Goal: Transaction & Acquisition: Book appointment/travel/reservation

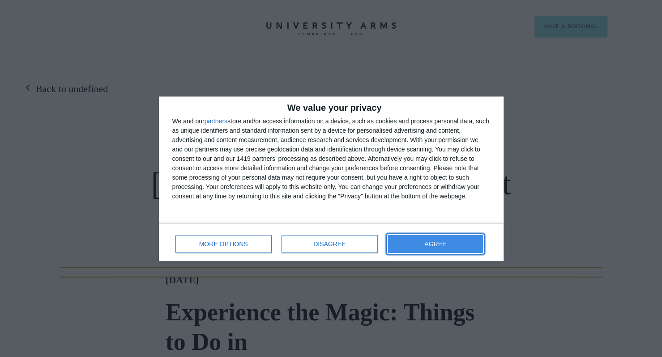
click at [404, 240] on button "AGREE" at bounding box center [435, 244] width 96 height 18
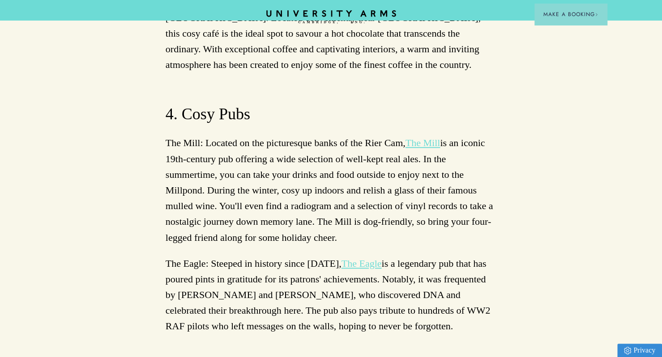
scroll to position [4312, 0]
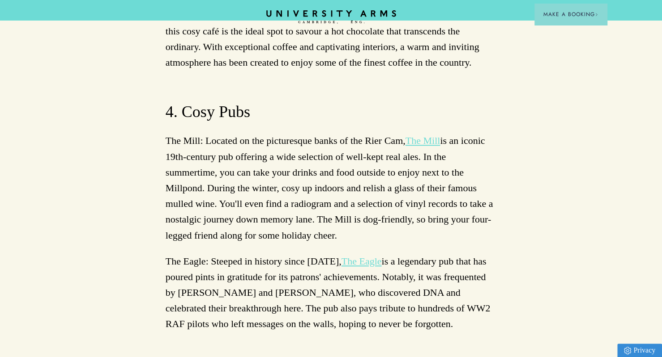
drag, startPoint x: 222, startPoint y: 117, endPoint x: 198, endPoint y: 127, distance: 26.1
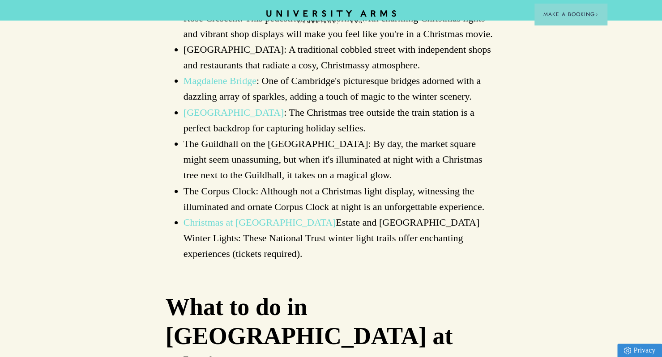
scroll to position [1881, 0]
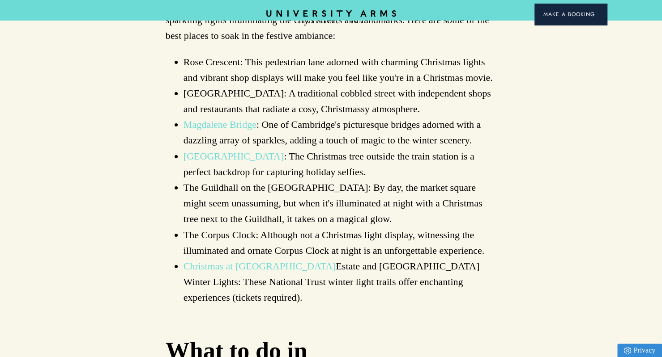
click at [559, 23] on button "Make a Booking" at bounding box center [570, 14] width 72 height 21
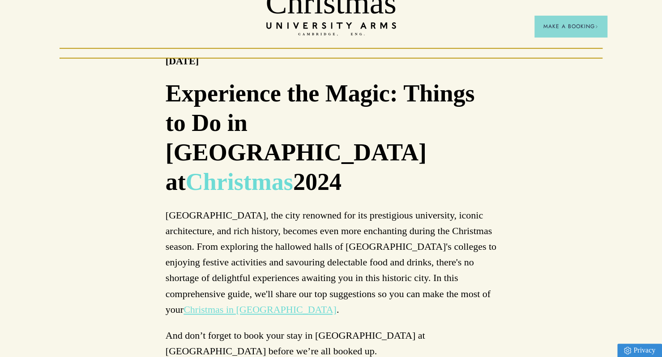
scroll to position [0, 0]
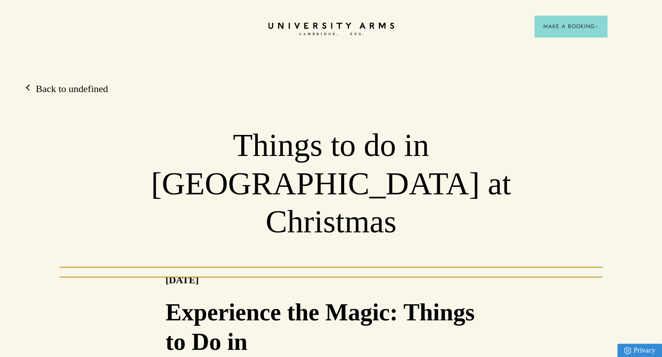
click at [336, 30] on icon "CAMBRIDGE’S LEADING LUXURY HOTEL SINCE [DATE]" at bounding box center [331, 28] width 126 height 13
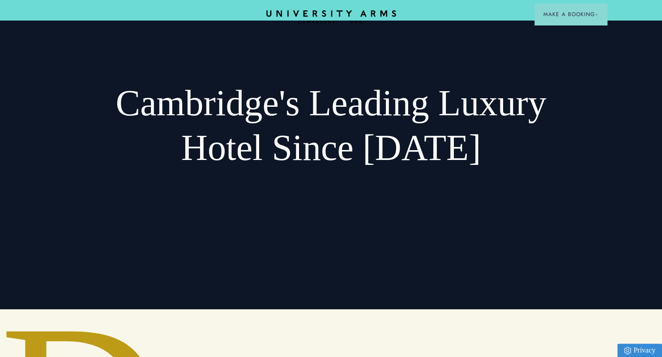
scroll to position [27, 0]
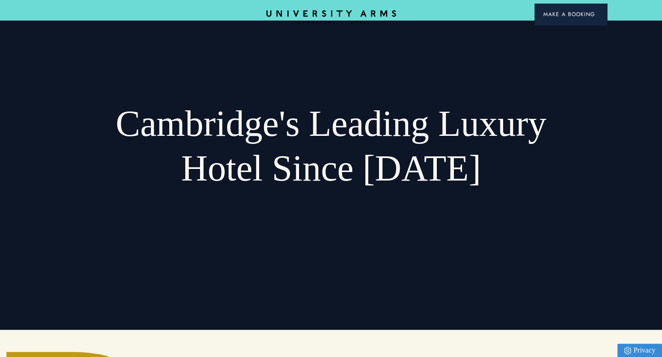
click at [559, 14] on span "Make a Booking" at bounding box center [570, 14] width 55 height 8
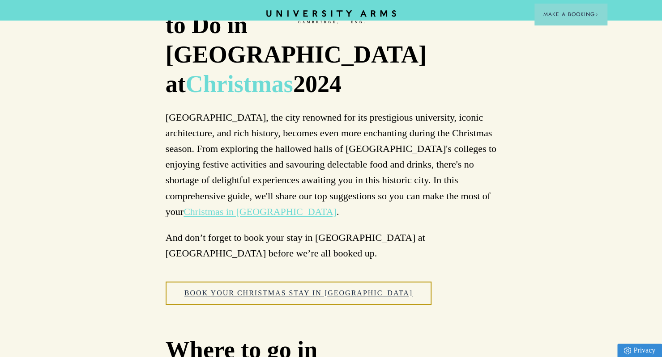
scroll to position [320, 0]
